Goal: Communication & Community: Answer question/provide support

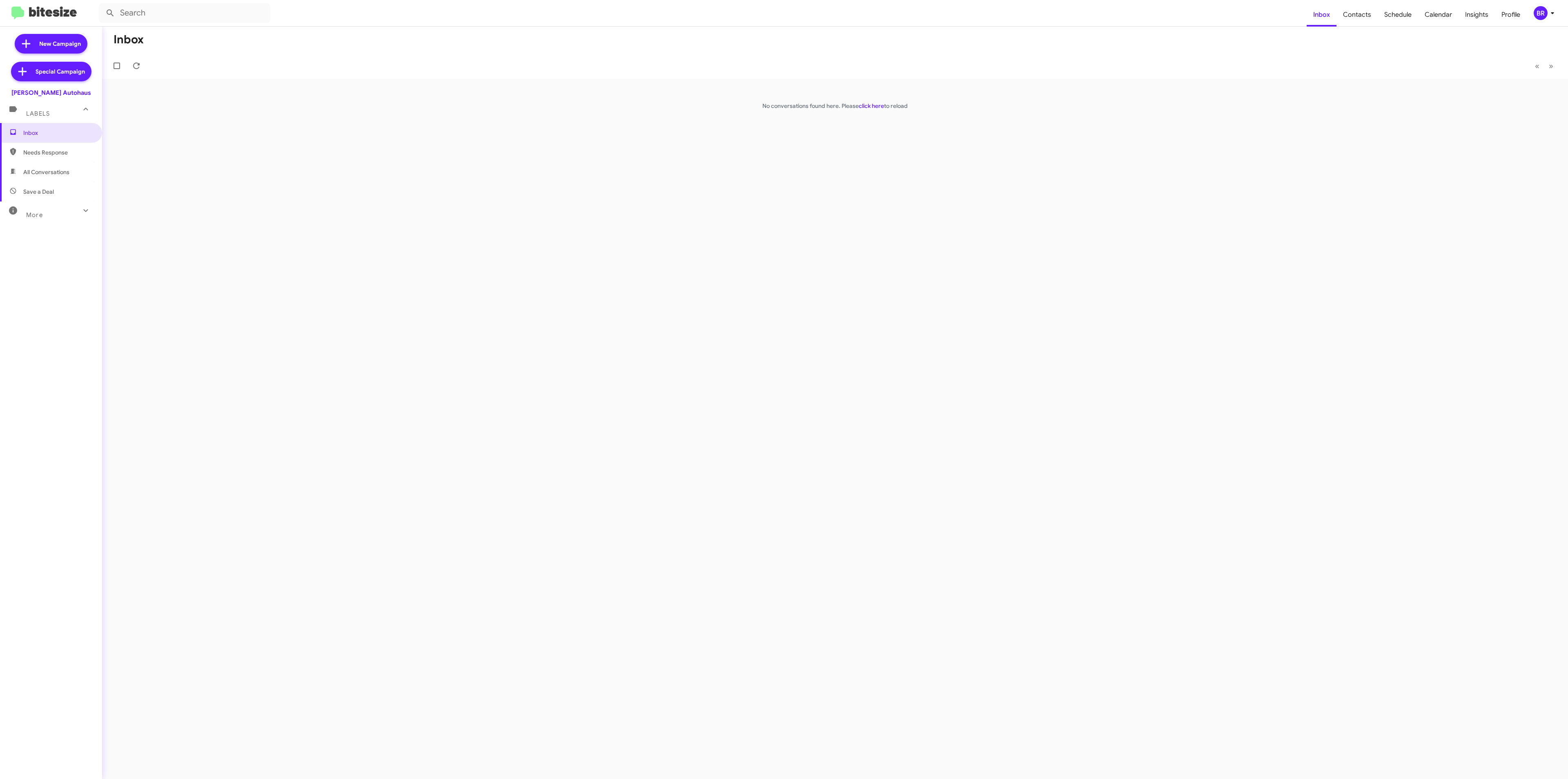
click at [53, 152] on span "Needs Response" at bounding box center [58, 152] width 69 height 8
type input "in:needs-response"
click at [52, 130] on span "Inbox" at bounding box center [58, 132] width 69 height 8
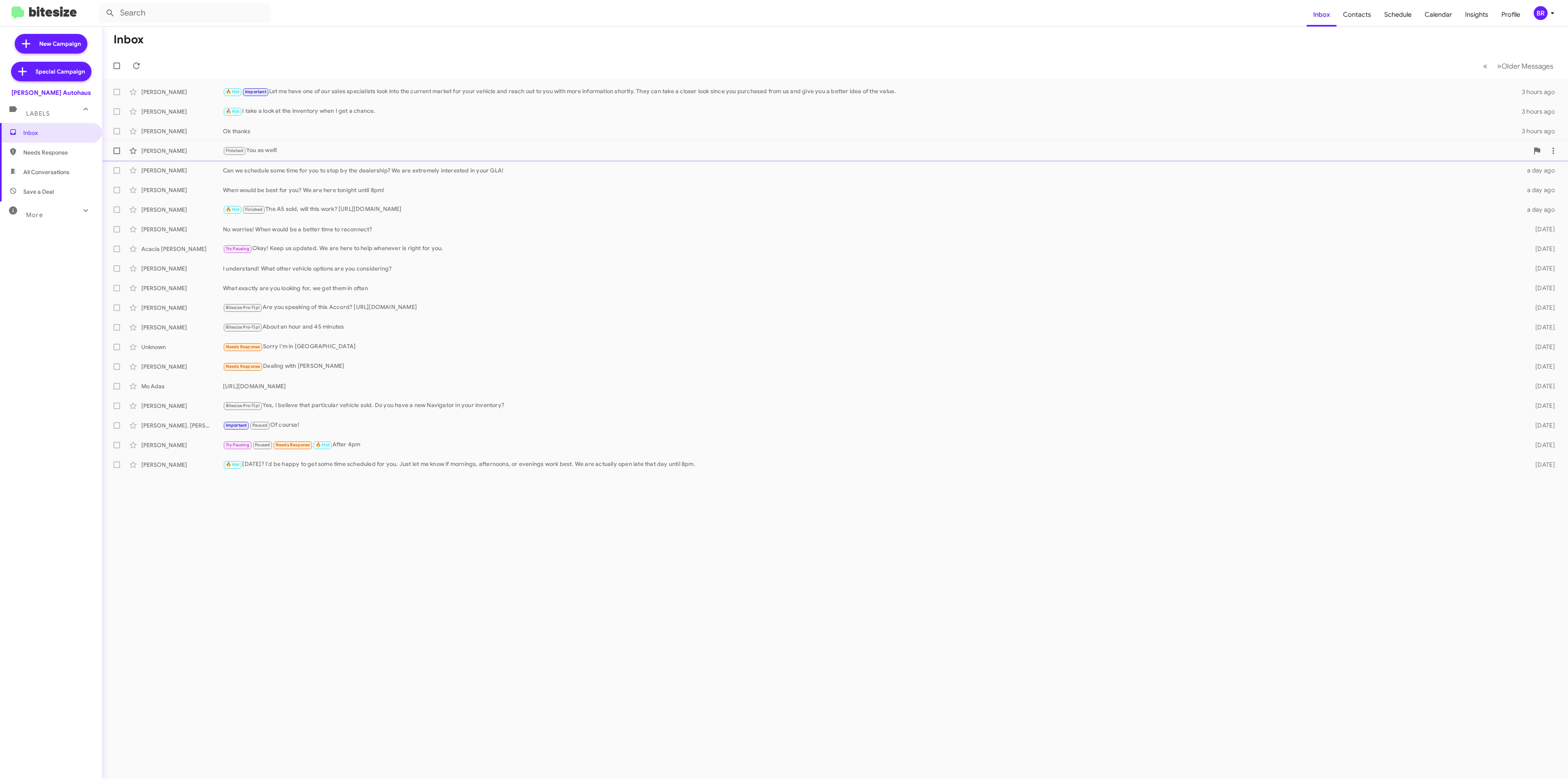
click at [585, 158] on div "[PERSON_NAME] Finished You as well! 4 hours ago" at bounding box center [835, 150] width 1453 height 16
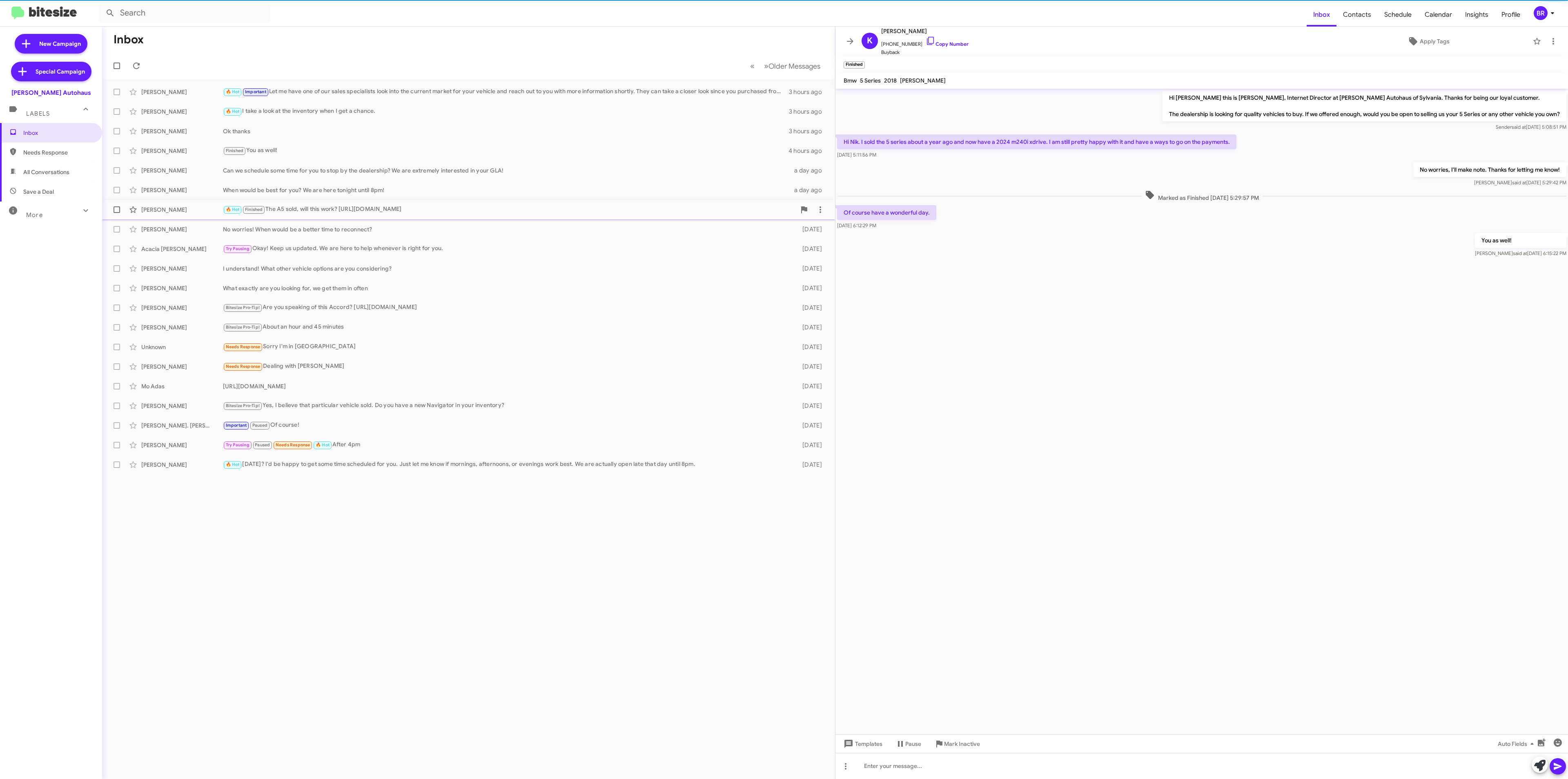
click at [526, 206] on div "🔥 Hot Finished The A5 sold, will this work? [URL][DOMAIN_NAME]" at bounding box center [509, 209] width 573 height 9
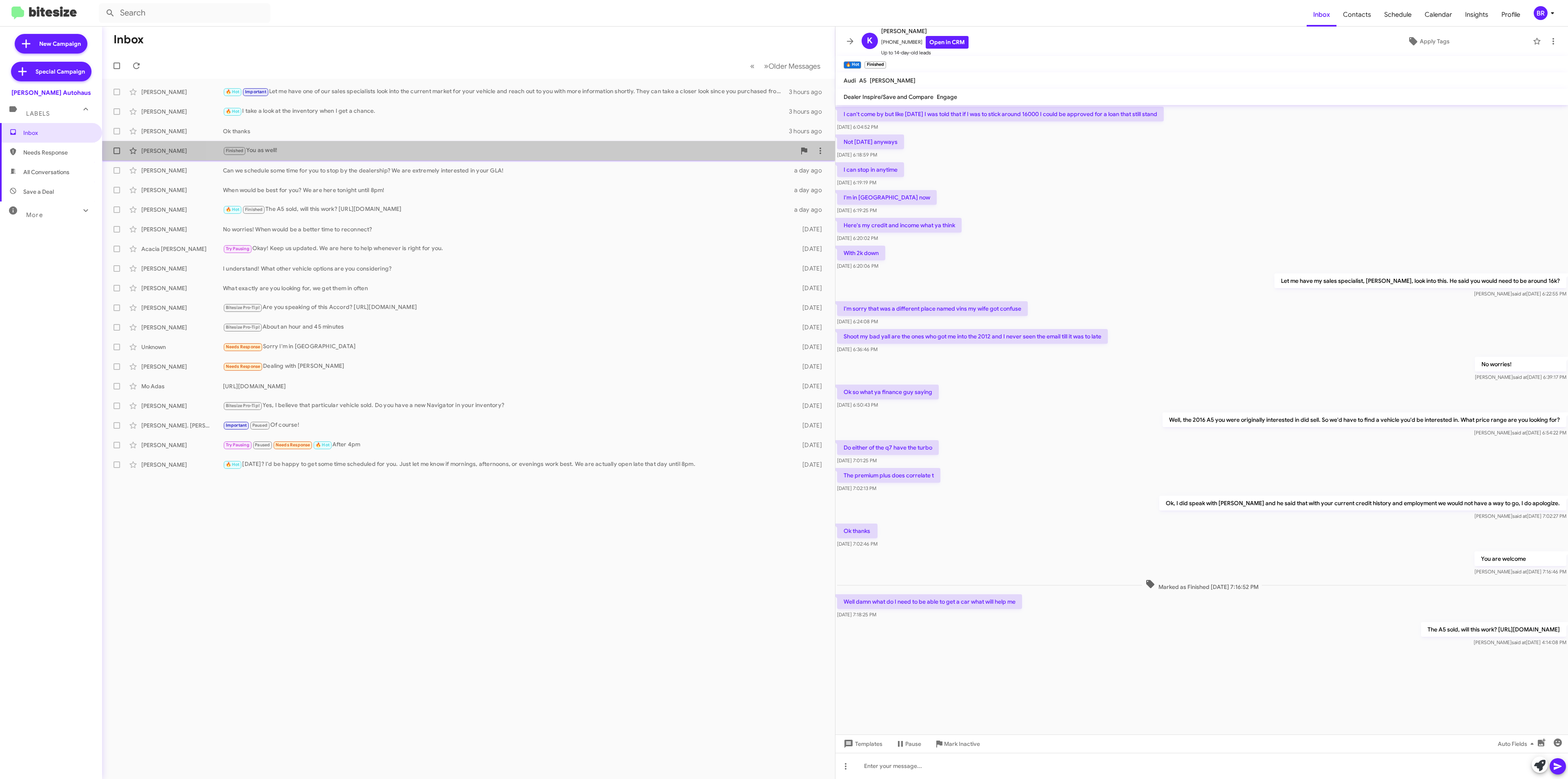
click at [610, 152] on div "Finished You as well!" at bounding box center [509, 150] width 573 height 9
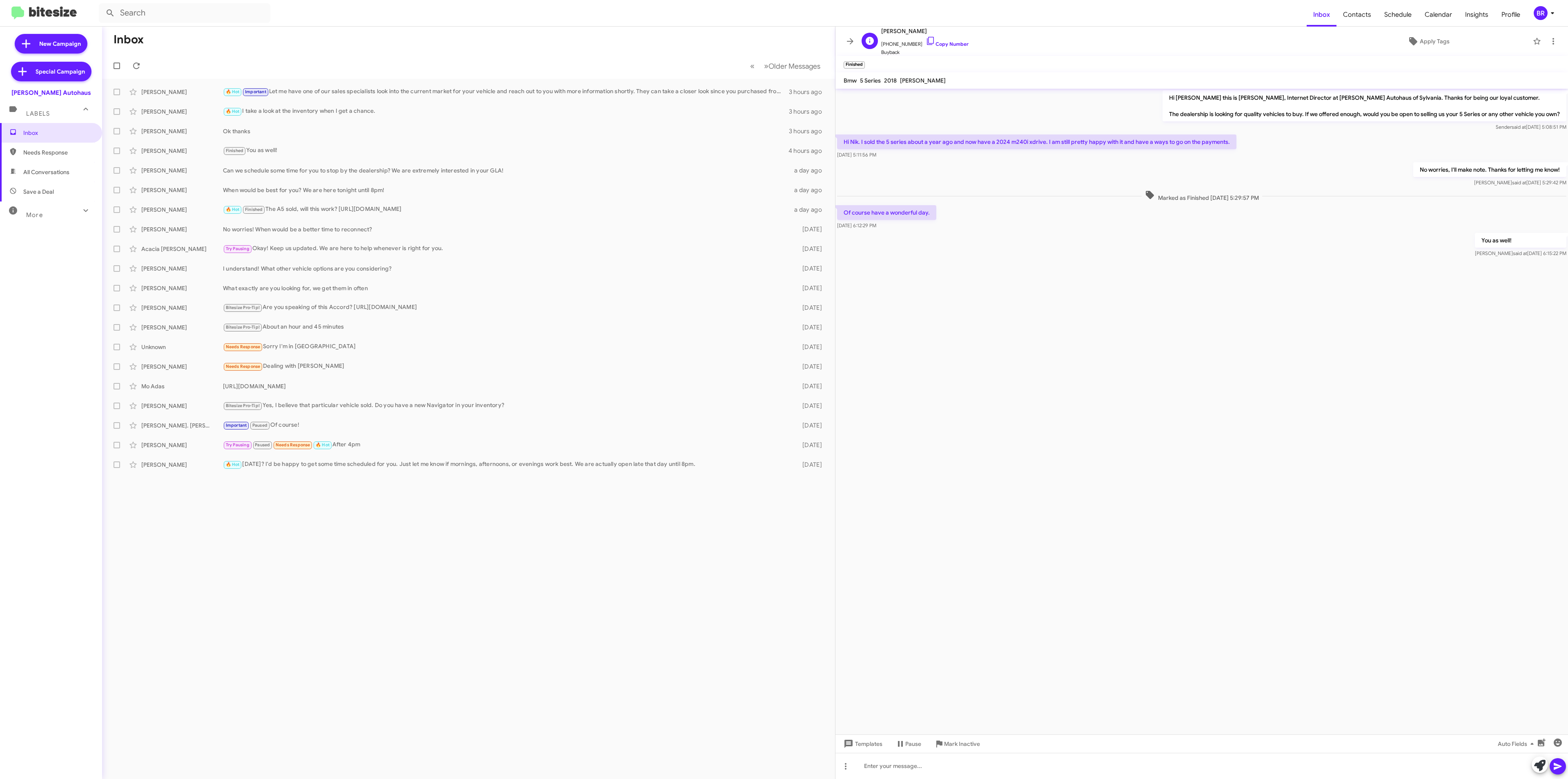
drag, startPoint x: 962, startPoint y: 41, endPoint x: 948, endPoint y: 49, distance: 16.1
click at [962, 43] on div "K [PERSON_NAME] [PHONE_NUMBER] Copy Number Buyback Apply Tags" at bounding box center [1194, 41] width 671 height 30
click at [948, 49] on span "Buyback" at bounding box center [925, 52] width 88 height 8
click at [953, 44] on link "Copy Number" at bounding box center [947, 44] width 43 height 6
click at [943, 43] on link "Copy Number" at bounding box center [947, 44] width 43 height 6
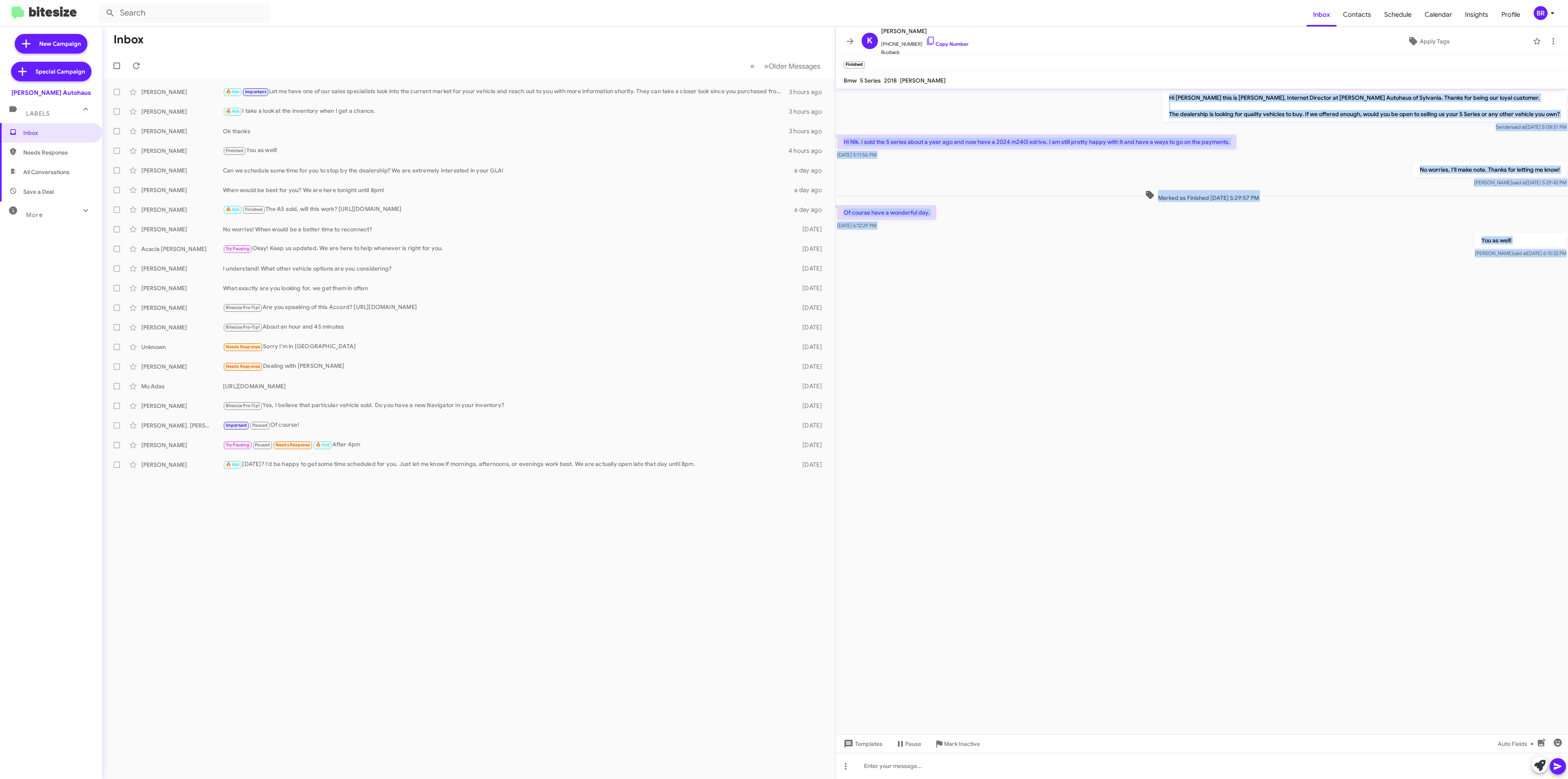
drag, startPoint x: 852, startPoint y: 92, endPoint x: 1074, endPoint y: 308, distance: 309.7
click at [1074, 309] on cdk-virtual-scroll-viewport "Hi [PERSON_NAME] this is [PERSON_NAME], Internet Director at [PERSON_NAME] Auto…" at bounding box center [1202, 412] width 732 height 646
copy div "Hi [PERSON_NAME] this is [PERSON_NAME], Internet Director at [PERSON_NAME] Auto…"
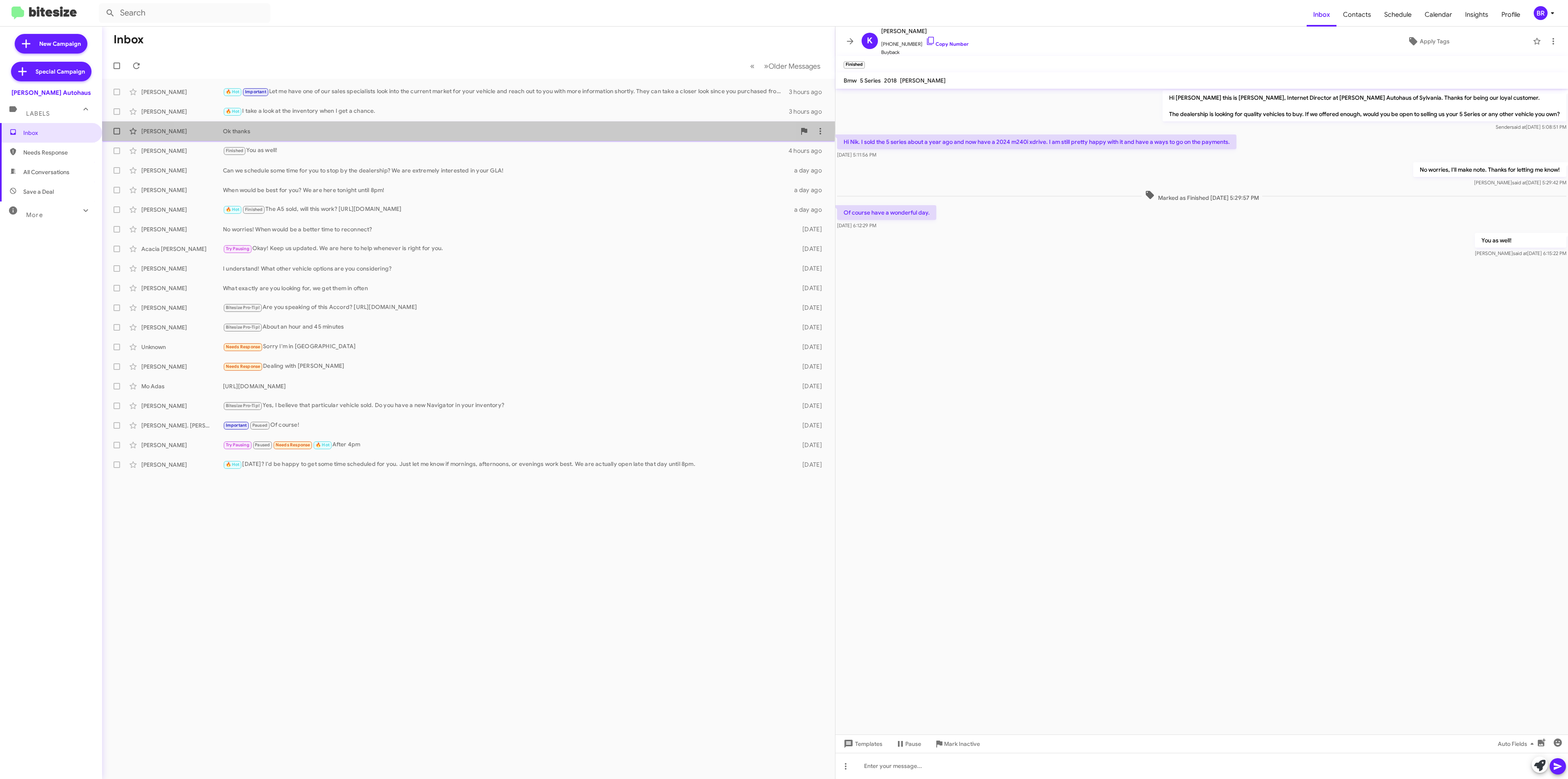
click at [452, 129] on div "Ok thanks" at bounding box center [509, 131] width 573 height 8
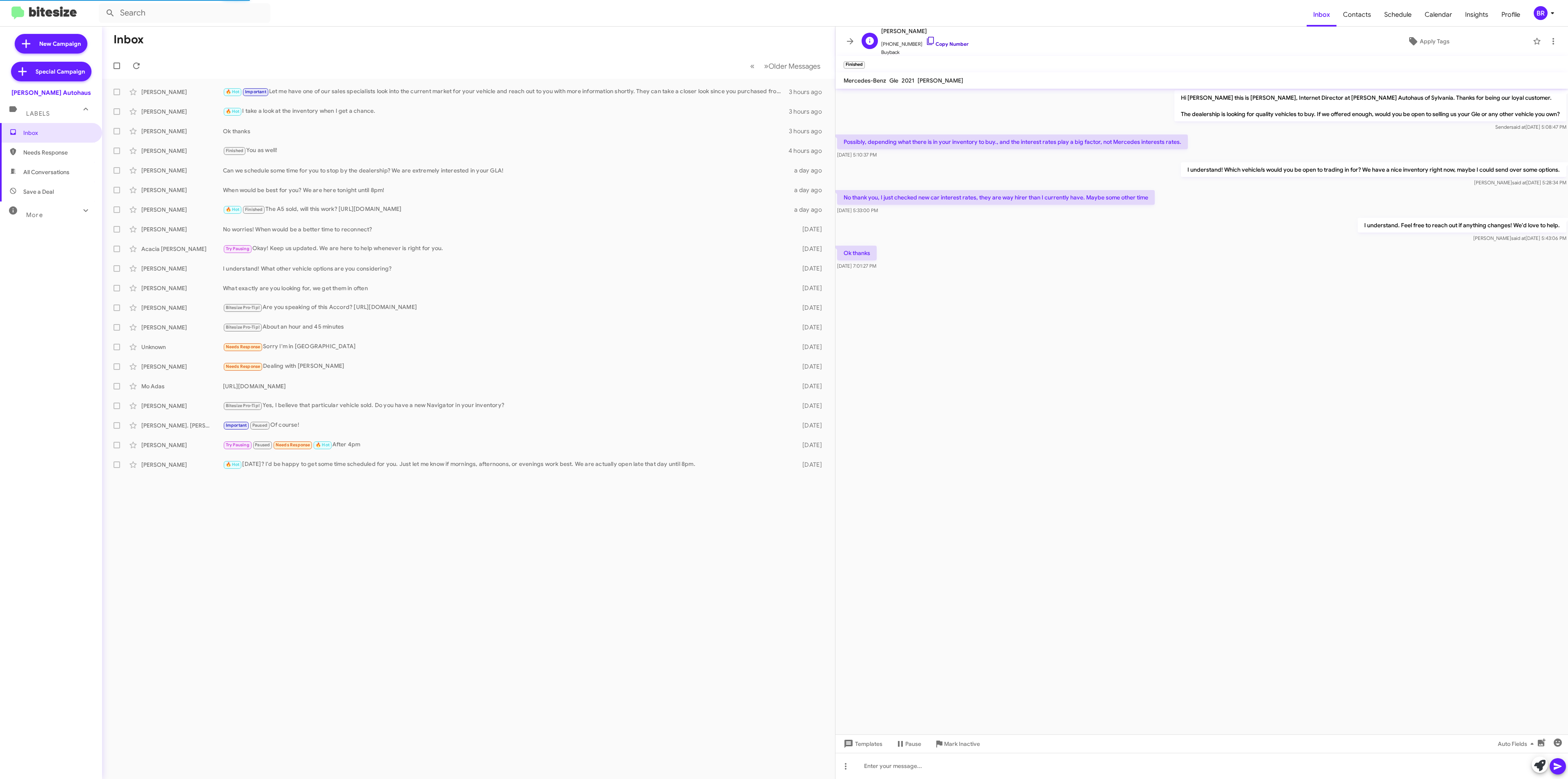
click at [953, 43] on link "Copy Number" at bounding box center [947, 44] width 43 height 6
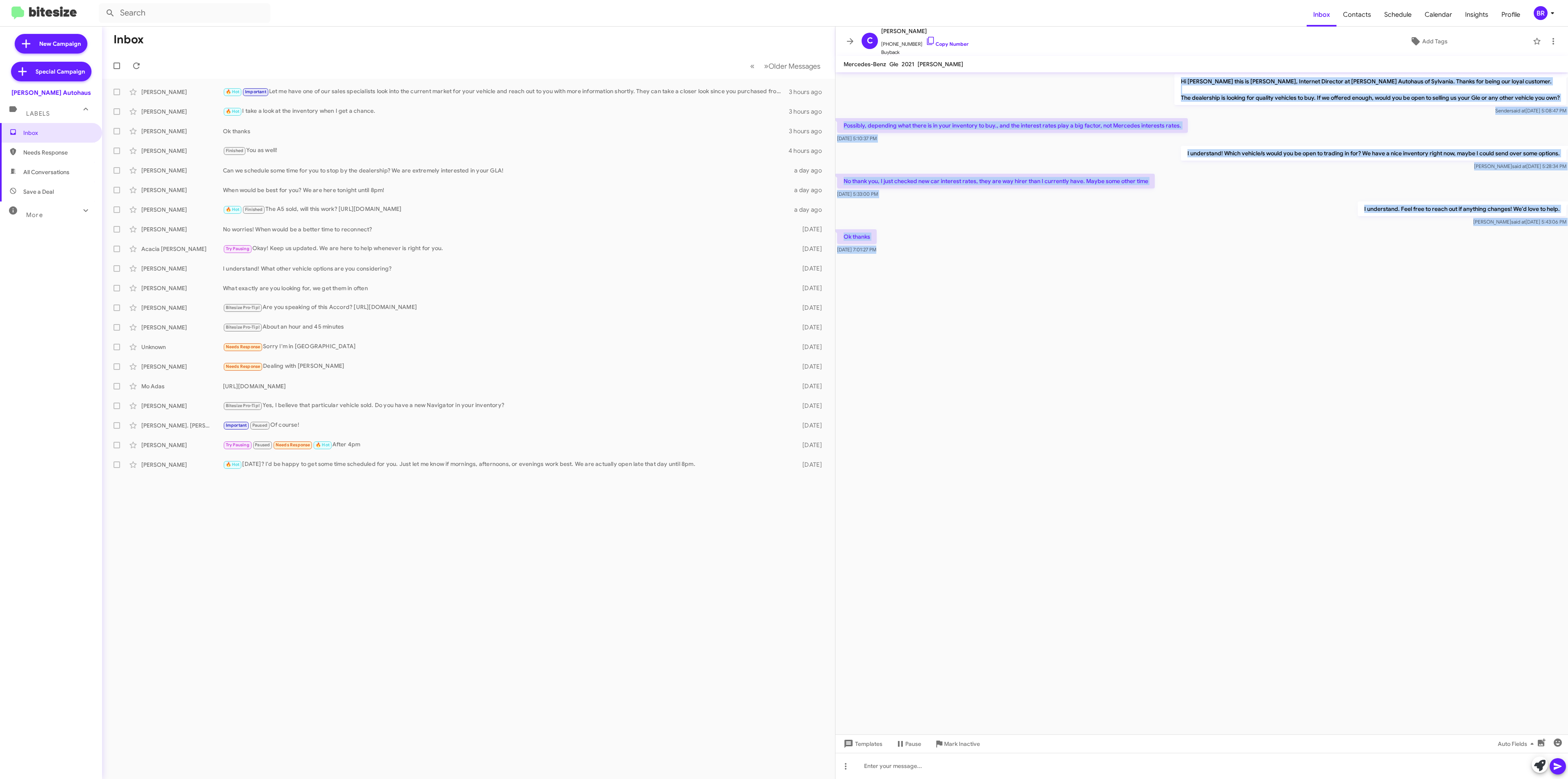
drag, startPoint x: 907, startPoint y: 76, endPoint x: 1116, endPoint y: 301, distance: 307.1
click at [1116, 301] on cdk-virtual-scroll-viewport "Hi [PERSON_NAME] this is [PERSON_NAME], Internet Director at [PERSON_NAME] Auto…" at bounding box center [1202, 403] width 732 height 662
copy div "Hi [PERSON_NAME] this is [PERSON_NAME], Internet Director at [PERSON_NAME] Auto…"
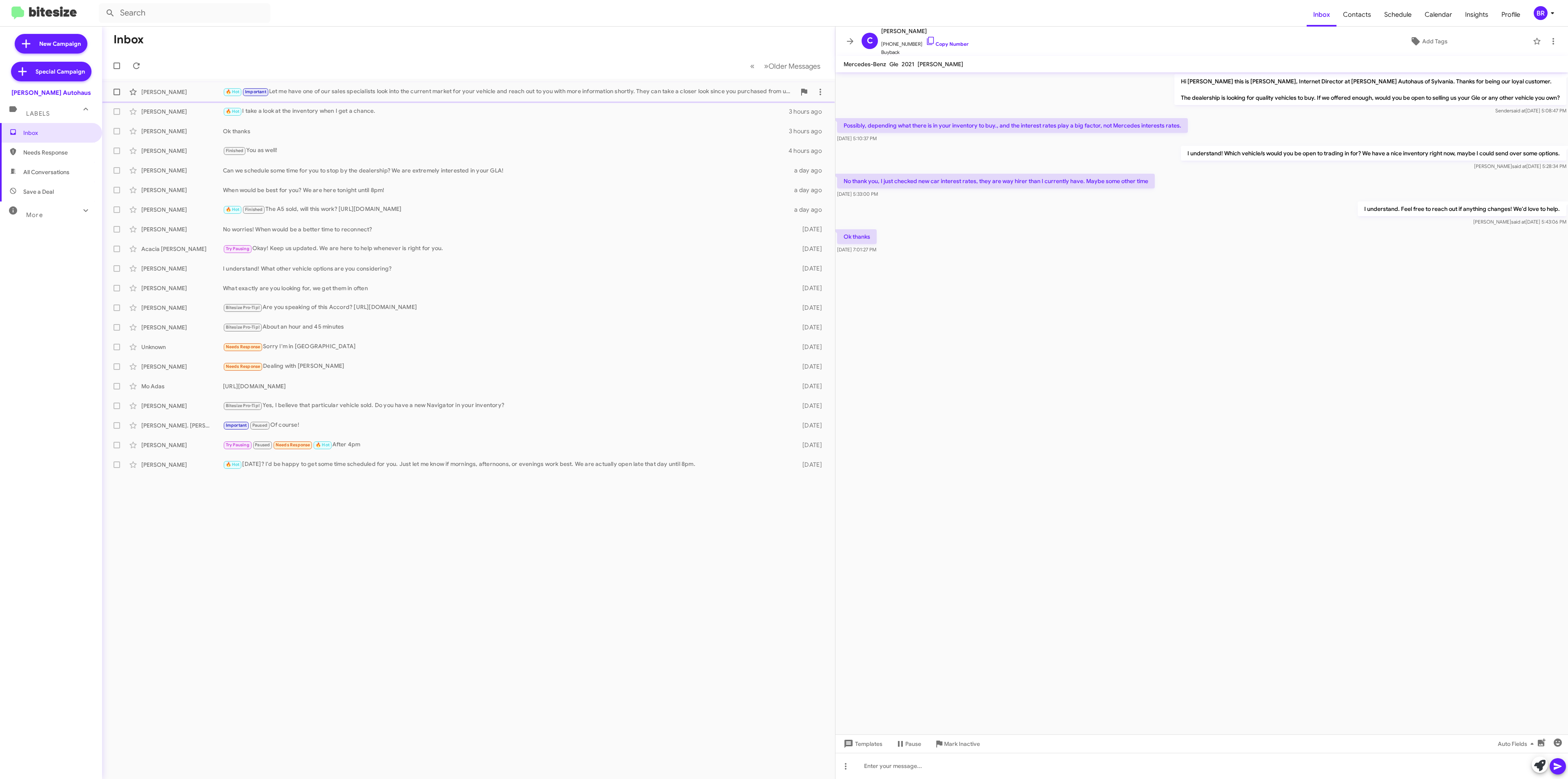
click at [482, 86] on div "[PERSON_NAME] 🔥 Hot Important Let me have one of our sales specialists look int…" at bounding box center [468, 92] width 720 height 16
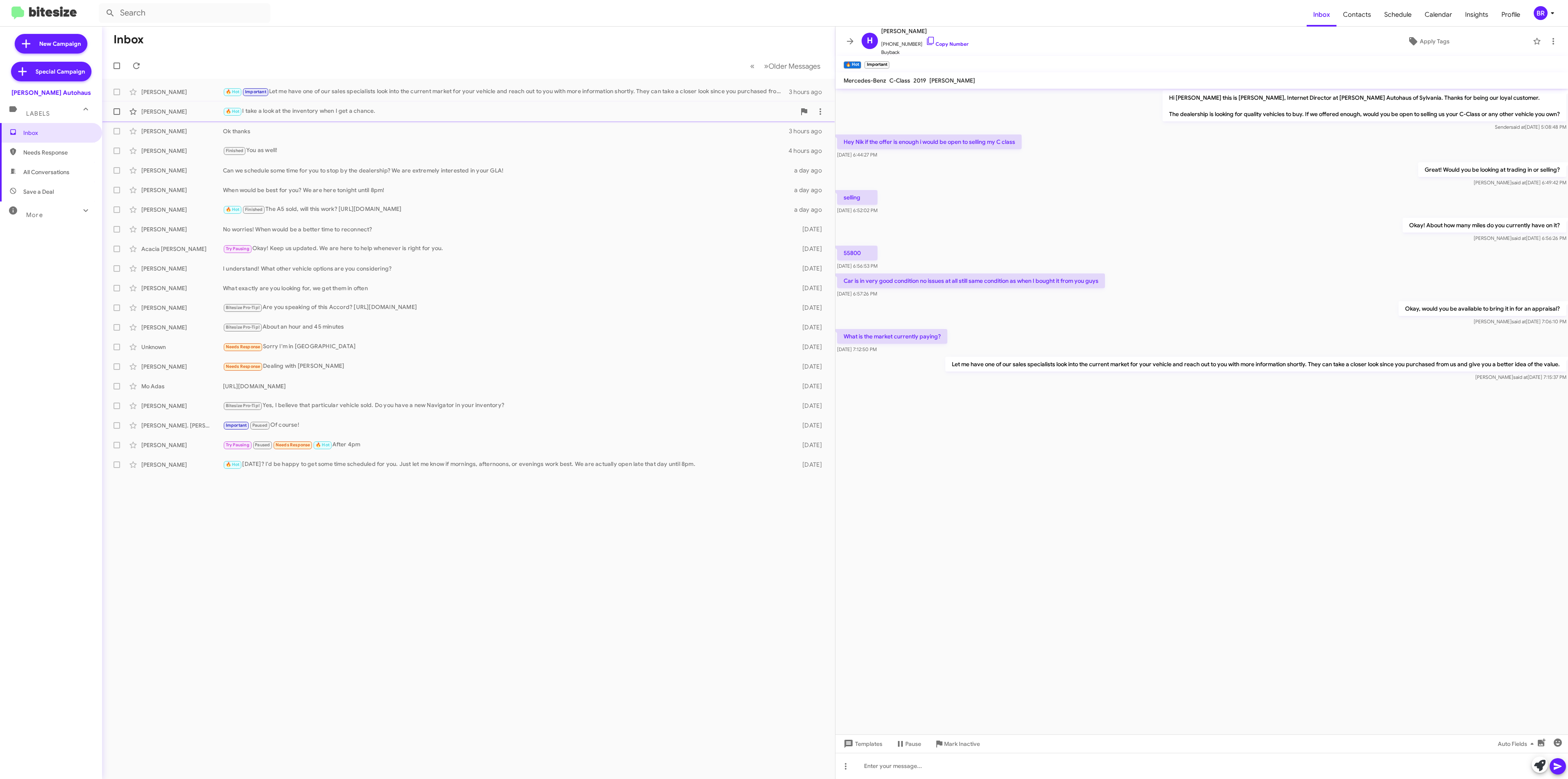
click at [443, 116] on div "🔥 Hot I take a look at the inventory when I get a chance." at bounding box center [509, 111] width 573 height 9
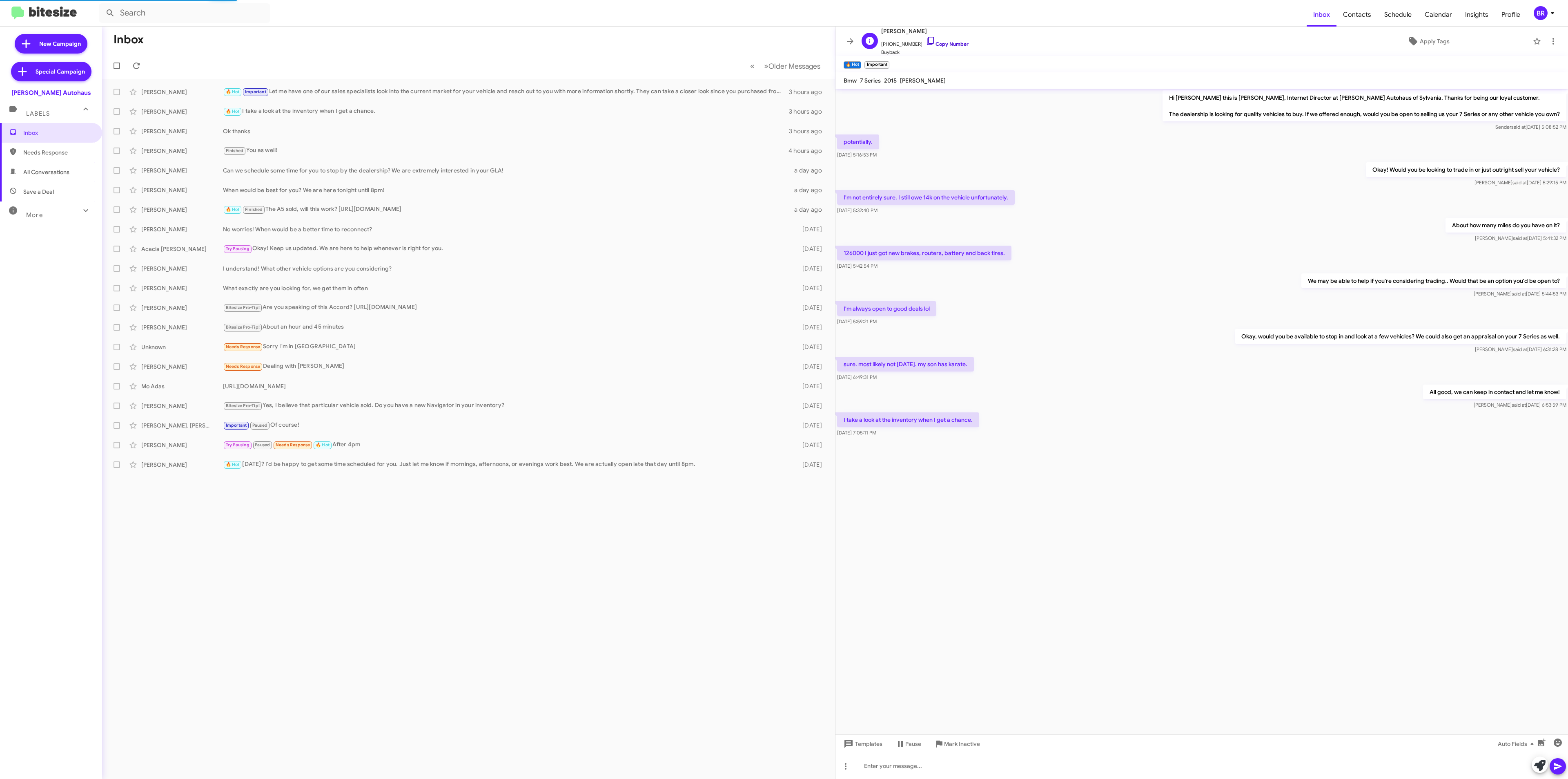
click at [939, 41] on link "Copy Number" at bounding box center [947, 44] width 43 height 6
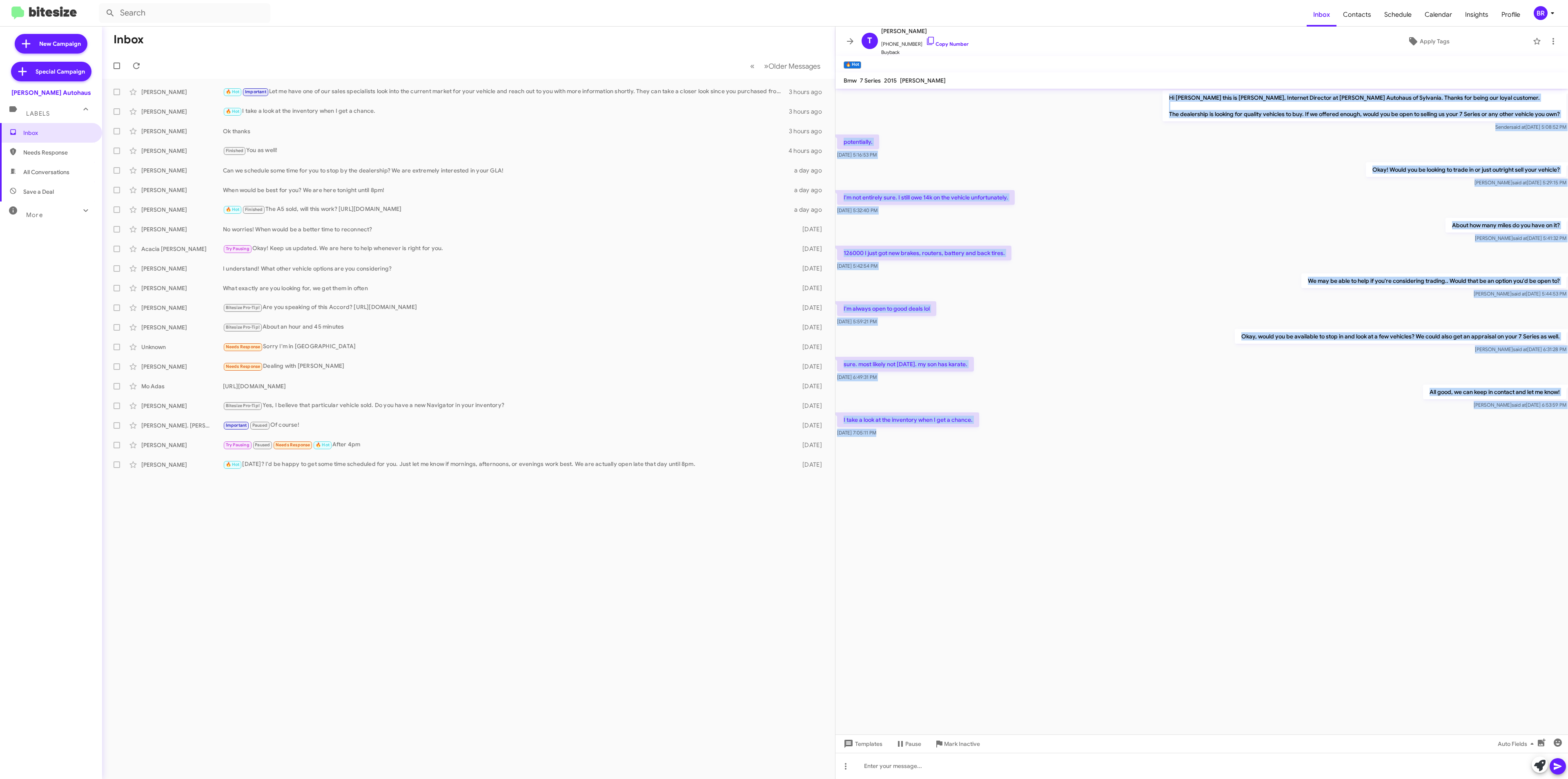
drag, startPoint x: 916, startPoint y: 115, endPoint x: 1110, endPoint y: 476, distance: 409.8
click at [1159, 527] on cdk-virtual-scroll-viewport "Hi [PERSON_NAME] this is [PERSON_NAME], Internet Director at [PERSON_NAME] Auto…" at bounding box center [1202, 412] width 732 height 646
copy div "Hi [PERSON_NAME] this is [PERSON_NAME], Internet Director at [PERSON_NAME] Auto…"
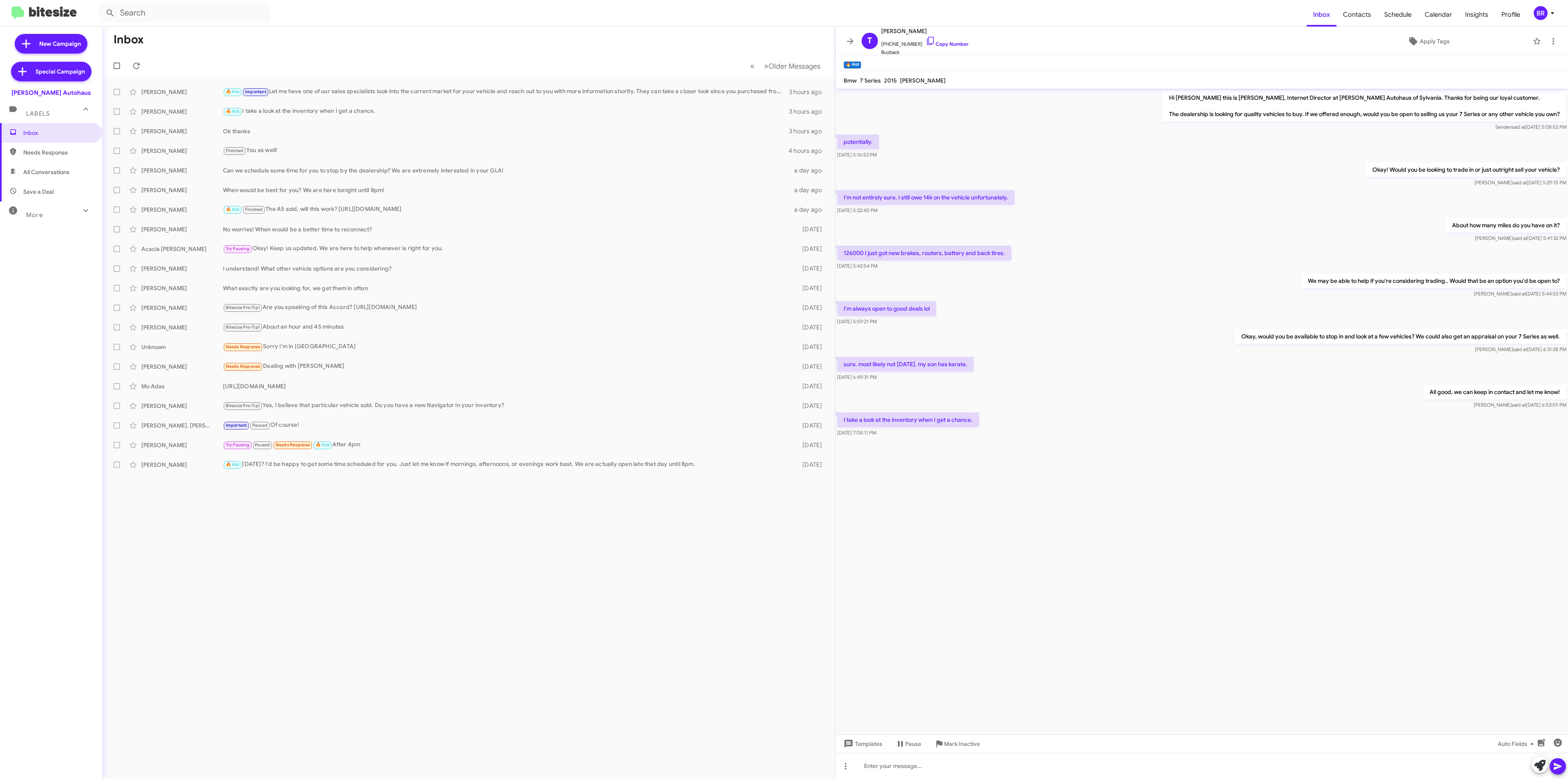
click at [382, 81] on mat-action-list "[PERSON_NAME] 🔥 Hot Important Let me have one of our sales specialists look int…" at bounding box center [469, 276] width 733 height 395
click at [387, 93] on div "🔥 Hot Important Let me have one of our sales specialists look into the current …" at bounding box center [509, 91] width 573 height 9
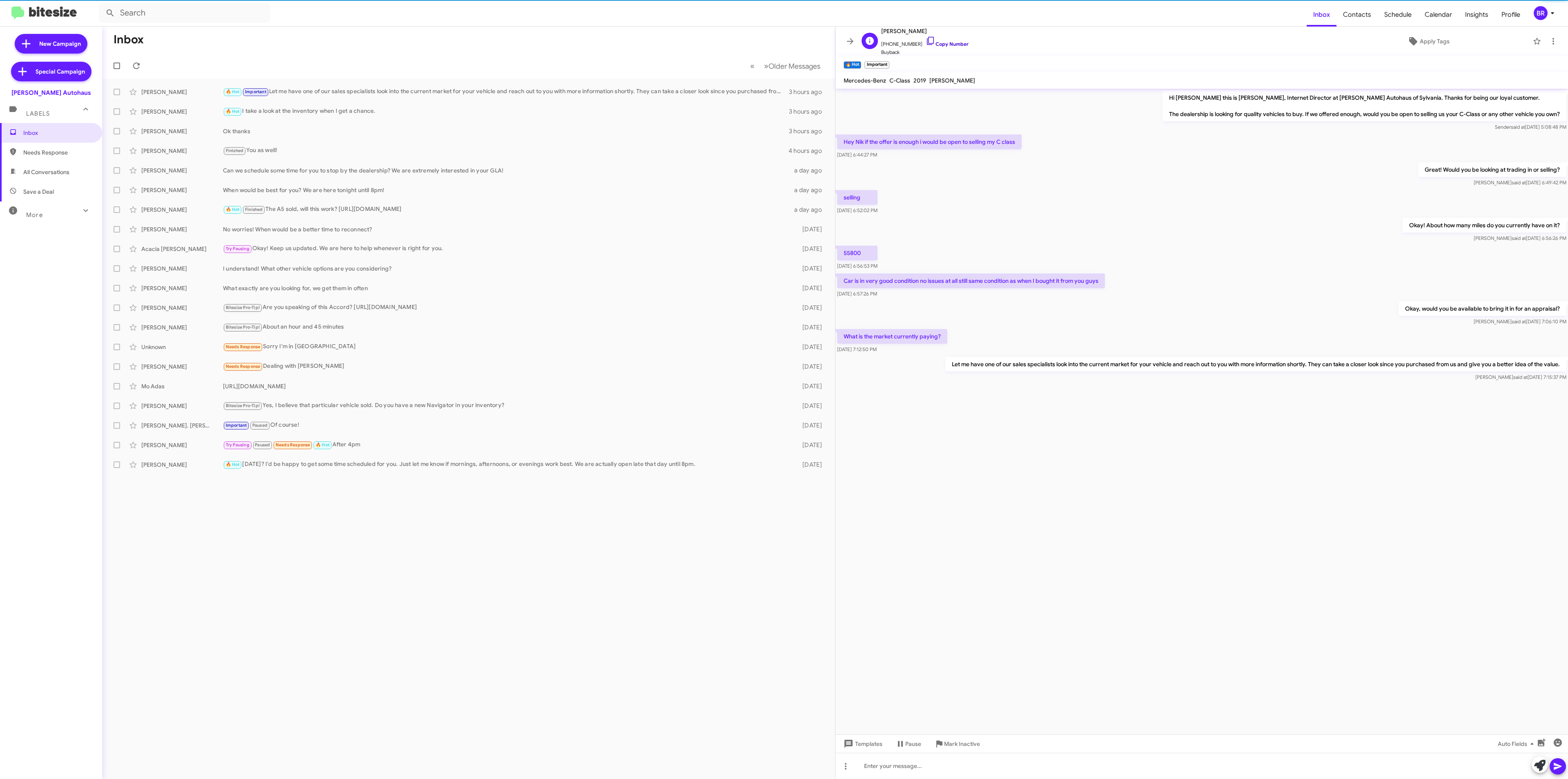
click at [952, 45] on link "Copy Number" at bounding box center [947, 44] width 43 height 6
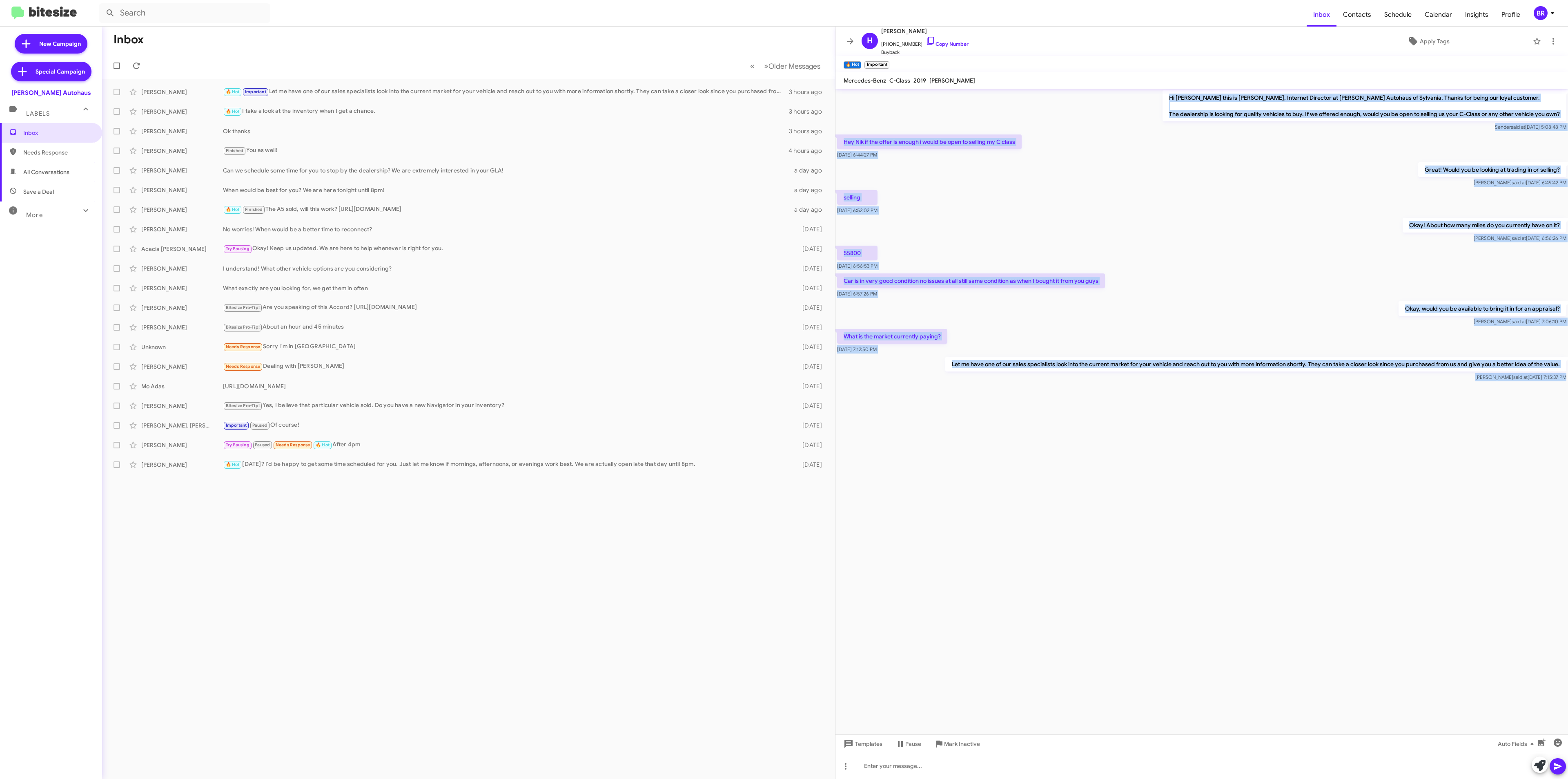
drag, startPoint x: 889, startPoint y: 99, endPoint x: 1220, endPoint y: 472, distance: 498.7
click at [1161, 543] on cdk-virtual-scroll-viewport "Hi [PERSON_NAME] this is [PERSON_NAME], Internet Director at [PERSON_NAME] Auto…" at bounding box center [1202, 412] width 732 height 646
copy div "Hi [PERSON_NAME] this is [PERSON_NAME], Internet Director at [PERSON_NAME] Auto…"
